Goal: Transaction & Acquisition: Purchase product/service

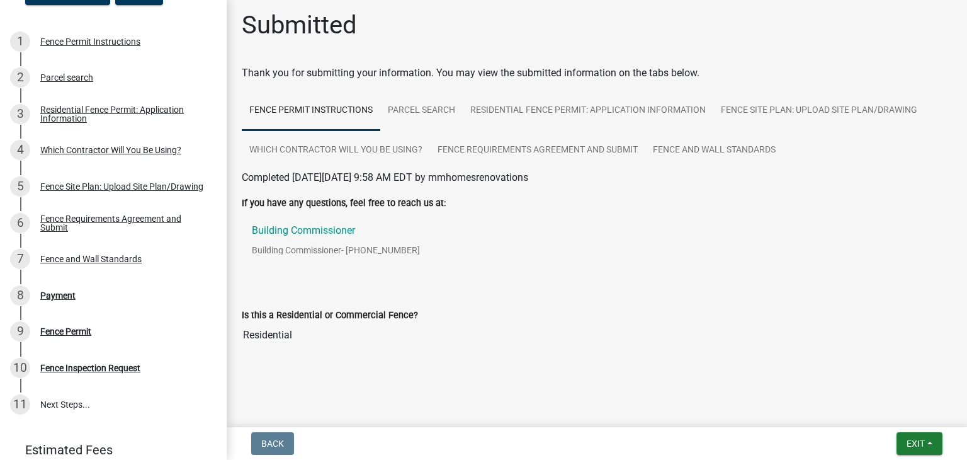
scroll to position [179, 0]
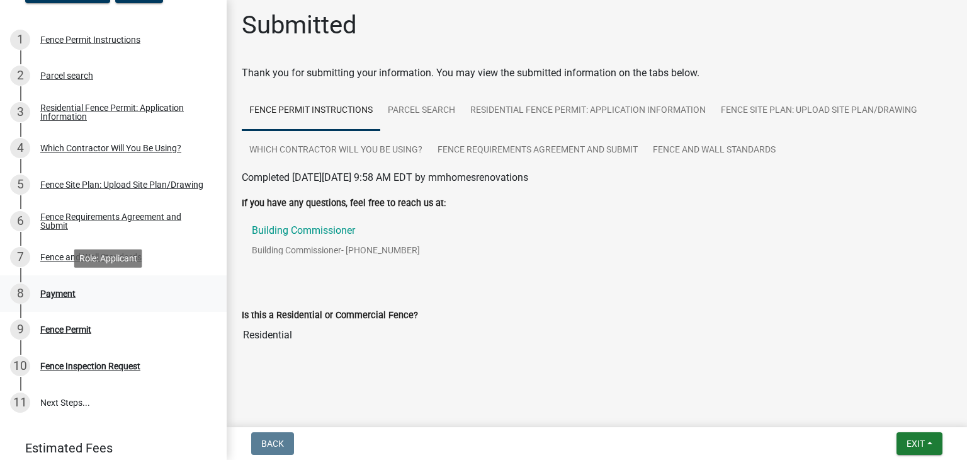
click at [57, 297] on div "Payment" at bounding box center [57, 293] width 35 height 9
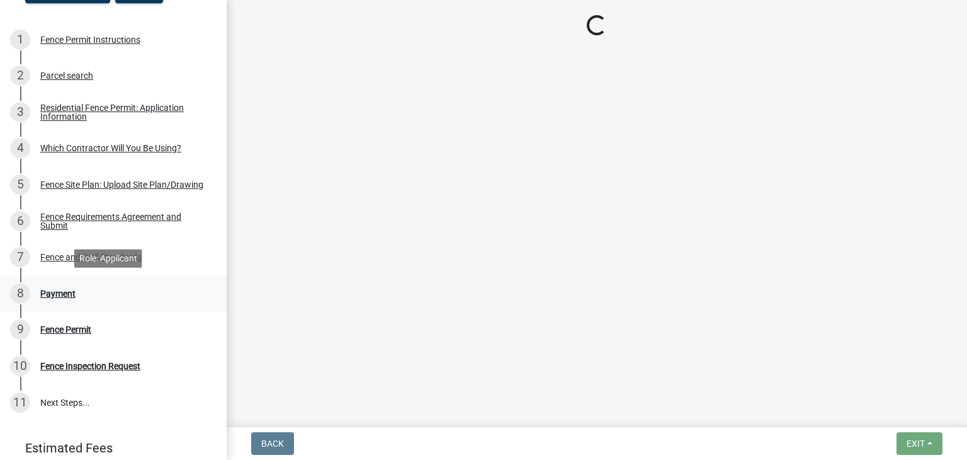
scroll to position [0, 0]
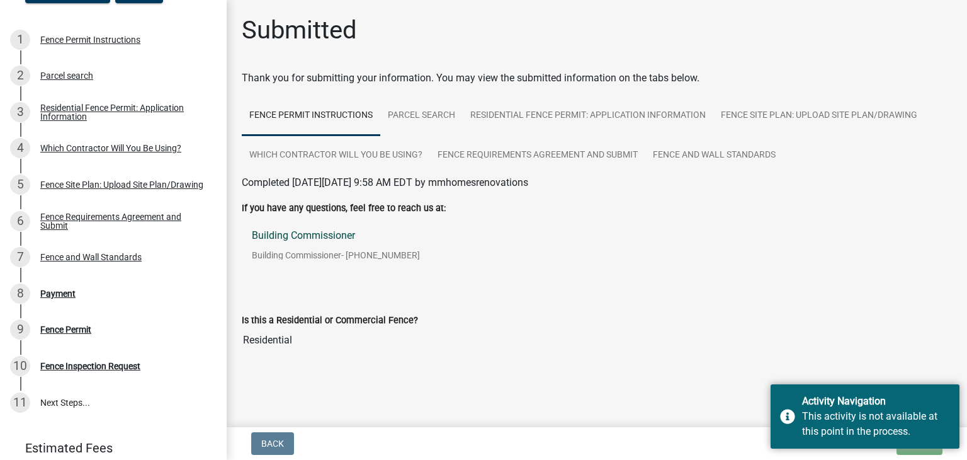
click at [623, 270] on link "Building Commissioner Building Commissioner - 812-285-6415" at bounding box center [597, 249] width 710 height 59
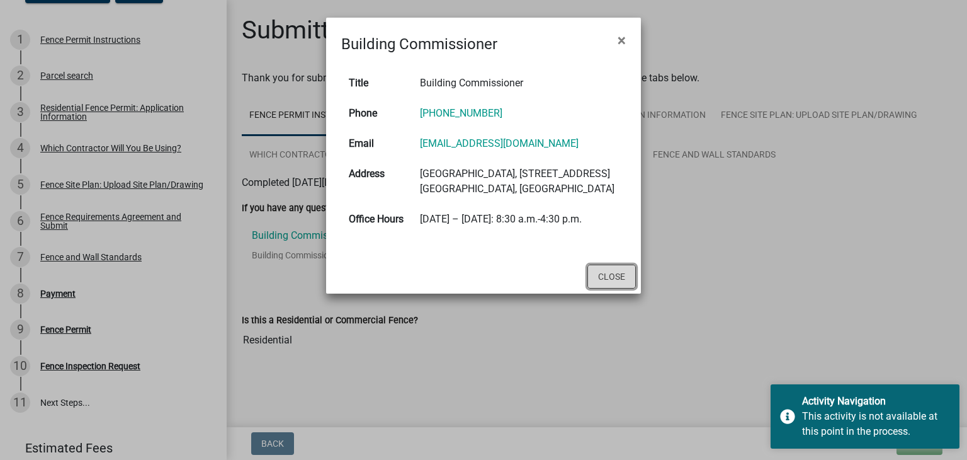
click at [613, 288] on button "Close" at bounding box center [612, 277] width 48 height 24
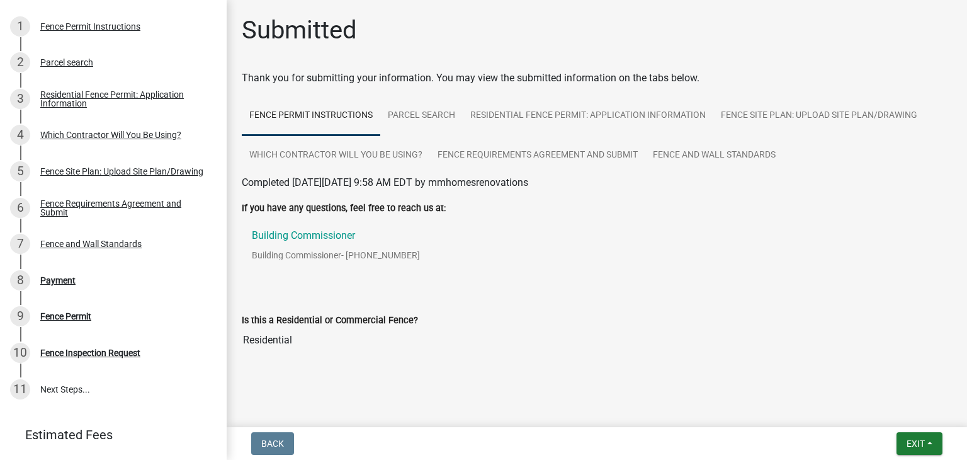
scroll to position [200, 0]
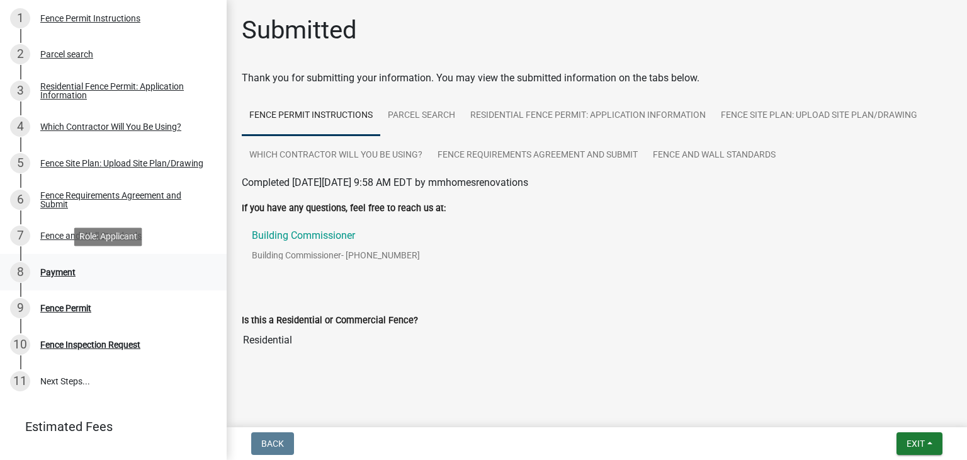
click at [57, 268] on div "Payment" at bounding box center [57, 272] width 35 height 9
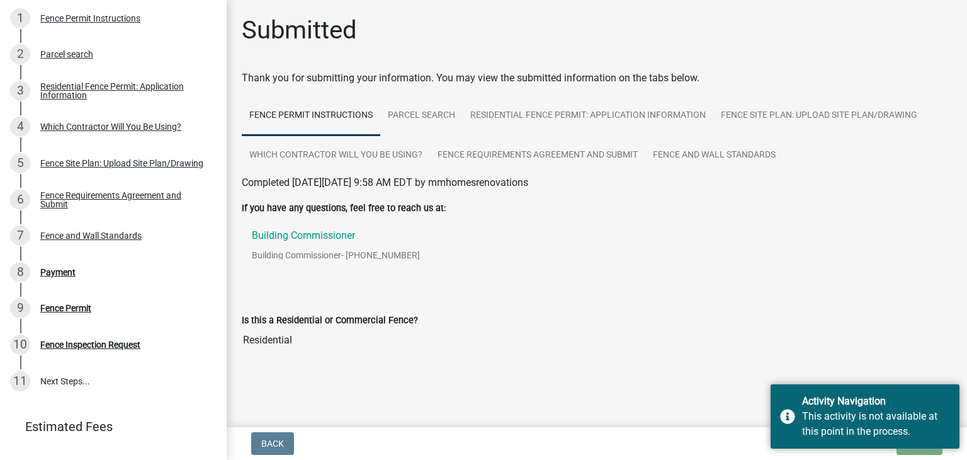
click at [802, 310] on div "Is this a Residential or Commercial Fence? Residential" at bounding box center [597, 324] width 710 height 58
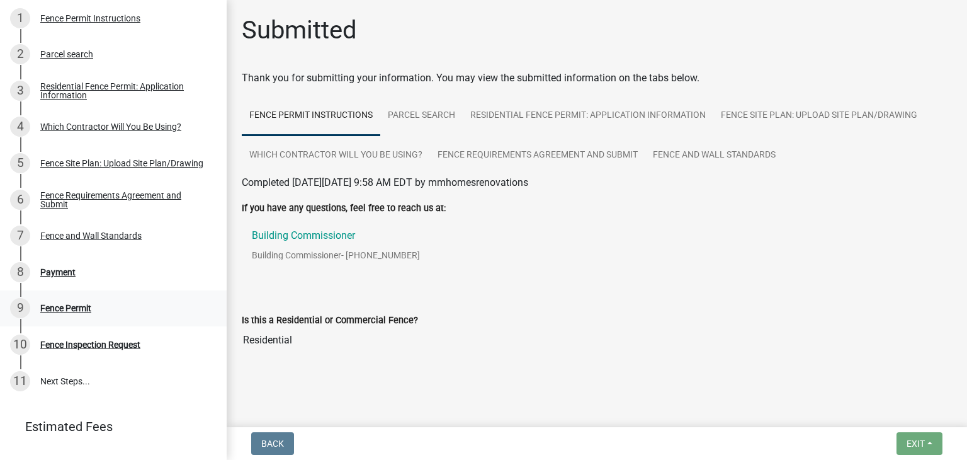
click at [50, 306] on div "Fence Permit" at bounding box center [65, 308] width 51 height 9
click at [71, 338] on div "10 Fence Inspection Request" at bounding box center [108, 344] width 196 height 20
click at [58, 310] on div "Fence Permit" at bounding box center [65, 308] width 51 height 9
click at [55, 275] on div "Payment" at bounding box center [57, 272] width 35 height 9
click at [73, 275] on div "Payment" at bounding box center [57, 272] width 35 height 9
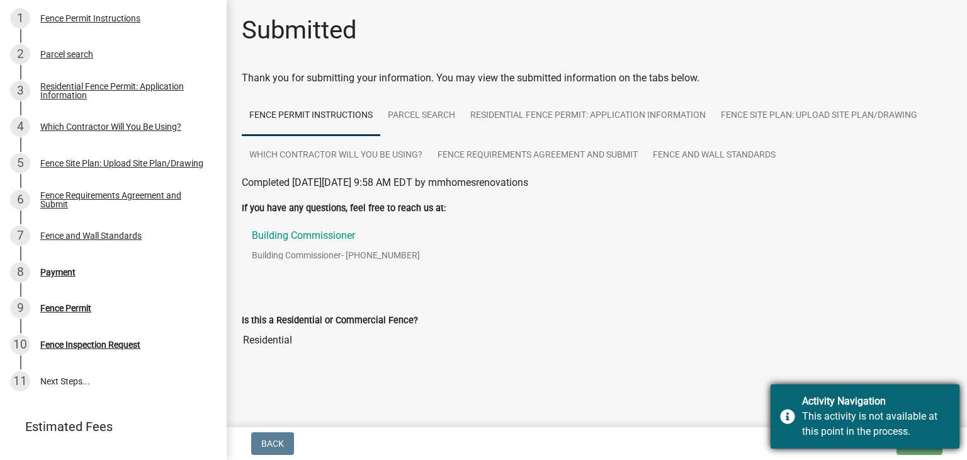
click at [900, 402] on div "Activity Navigation" at bounding box center [876, 401] width 148 height 15
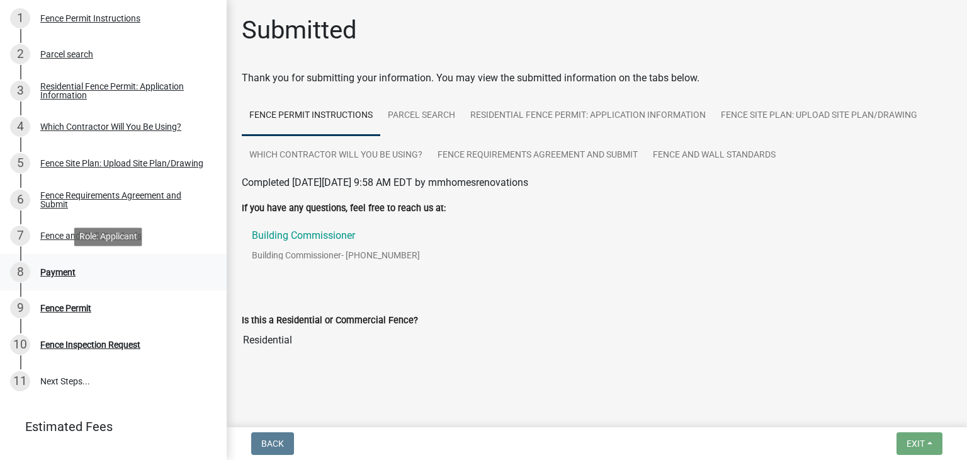
click at [58, 265] on div "8 Payment" at bounding box center [108, 272] width 196 height 20
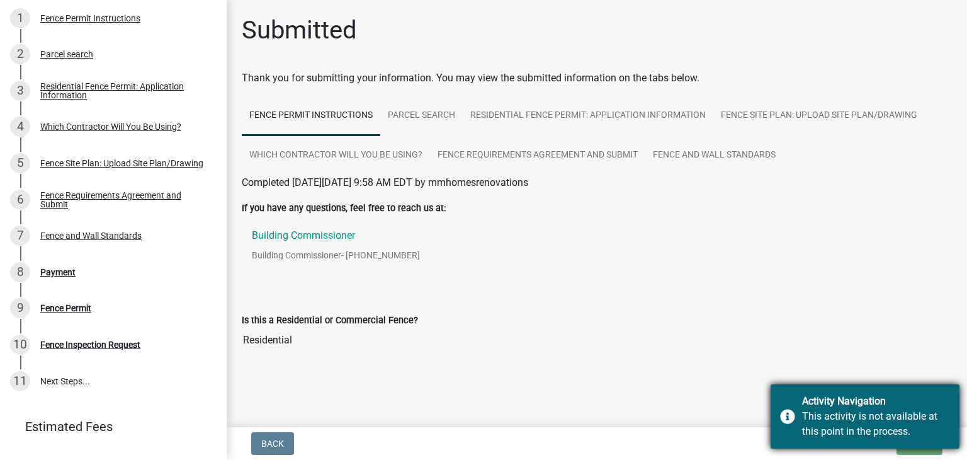
click at [853, 418] on div "This activity is not available at this point in the process." at bounding box center [876, 424] width 148 height 30
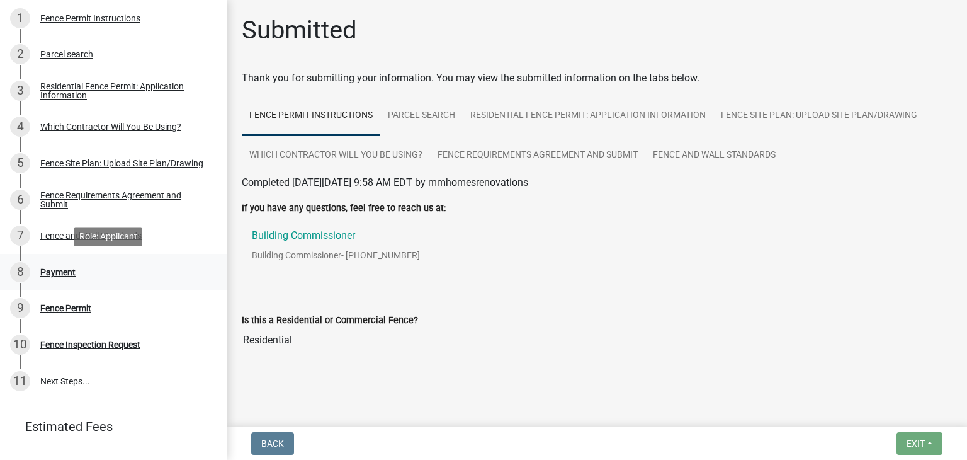
click at [73, 273] on div "Payment" at bounding box center [57, 272] width 35 height 9
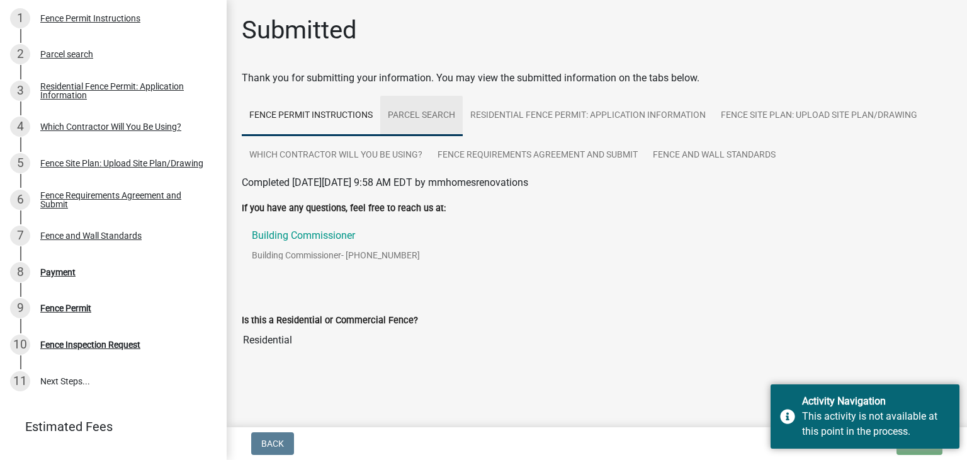
click at [442, 113] on link "Parcel search" at bounding box center [421, 116] width 83 height 40
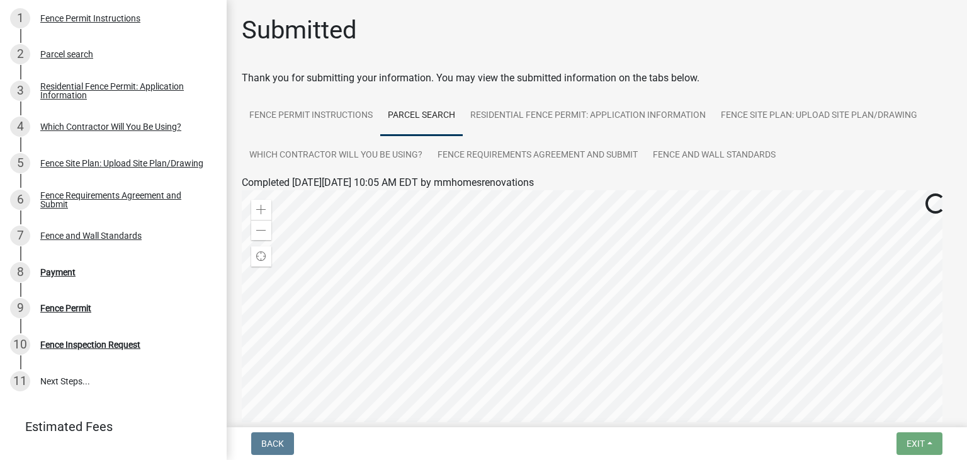
scroll to position [205, 0]
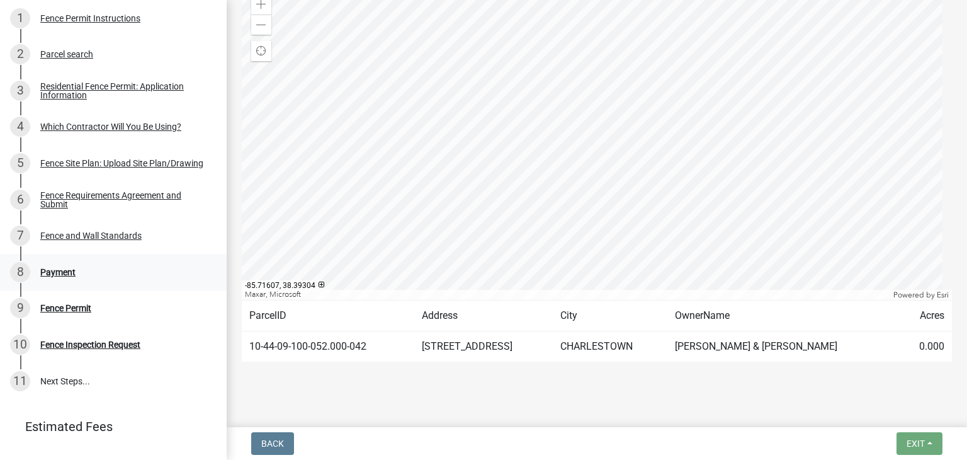
click at [64, 275] on div "Payment" at bounding box center [57, 272] width 35 height 9
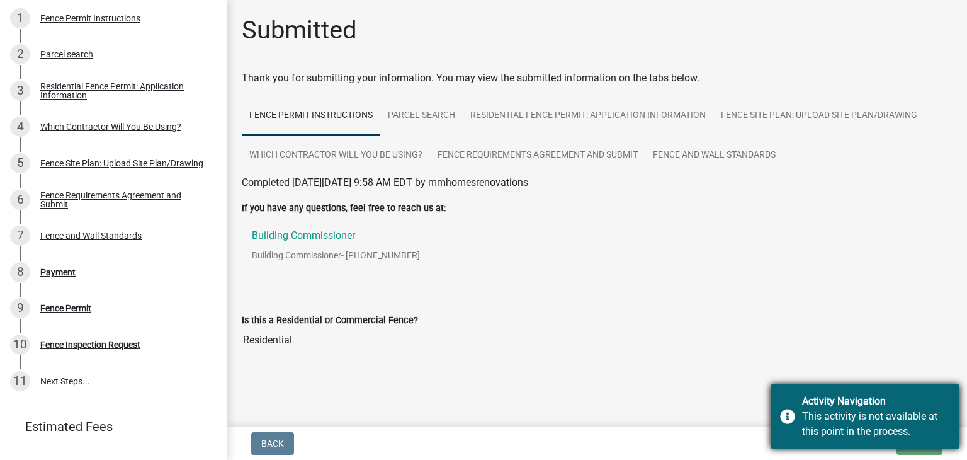
click at [907, 402] on div "Activity Navigation" at bounding box center [876, 401] width 148 height 15
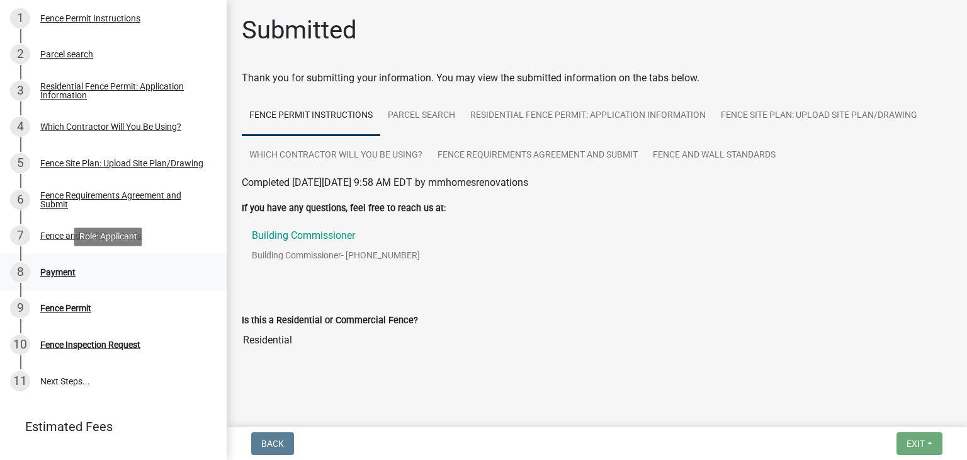
click at [60, 261] on link "8 Payment" at bounding box center [113, 272] width 227 height 37
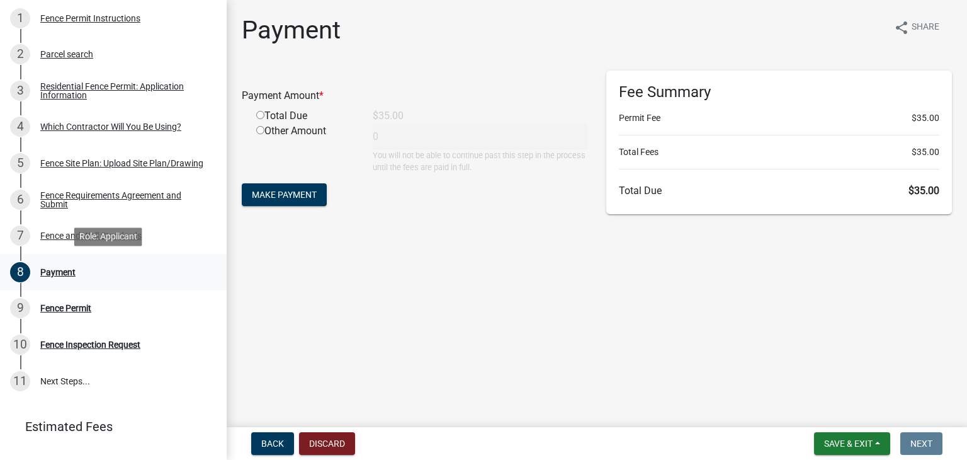
click at [59, 279] on div "8 Payment" at bounding box center [108, 272] width 196 height 20
click at [340, 273] on main "Payment share Share Payment Amount * Total Due $35.00 Other Amount 0 You will n…" at bounding box center [597, 211] width 741 height 422
click at [73, 263] on div "8 Payment" at bounding box center [108, 272] width 196 height 20
click at [264, 120] on div "Total Due" at bounding box center [305, 115] width 117 height 15
click at [263, 118] on input "radio" at bounding box center [260, 115] width 8 height 8
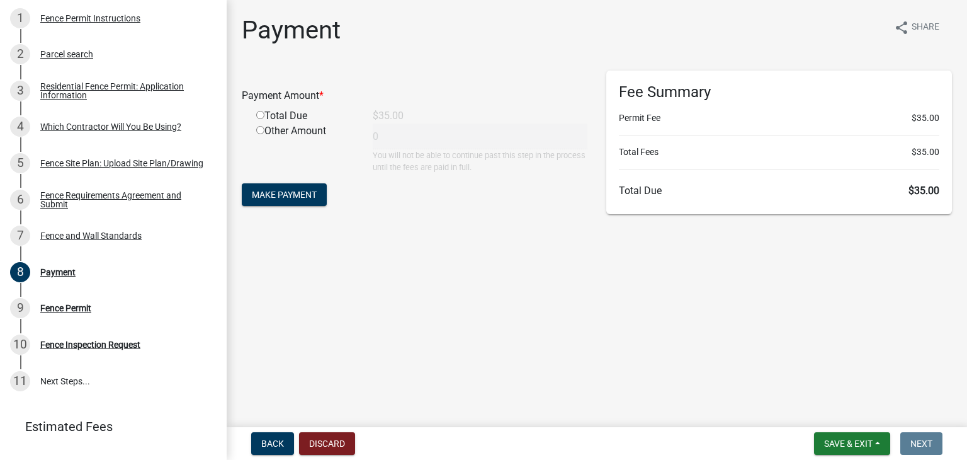
radio input "true"
type input "35"
click at [301, 187] on button "Make Payment" at bounding box center [284, 194] width 85 height 23
